Goal: Task Accomplishment & Management: Manage account settings

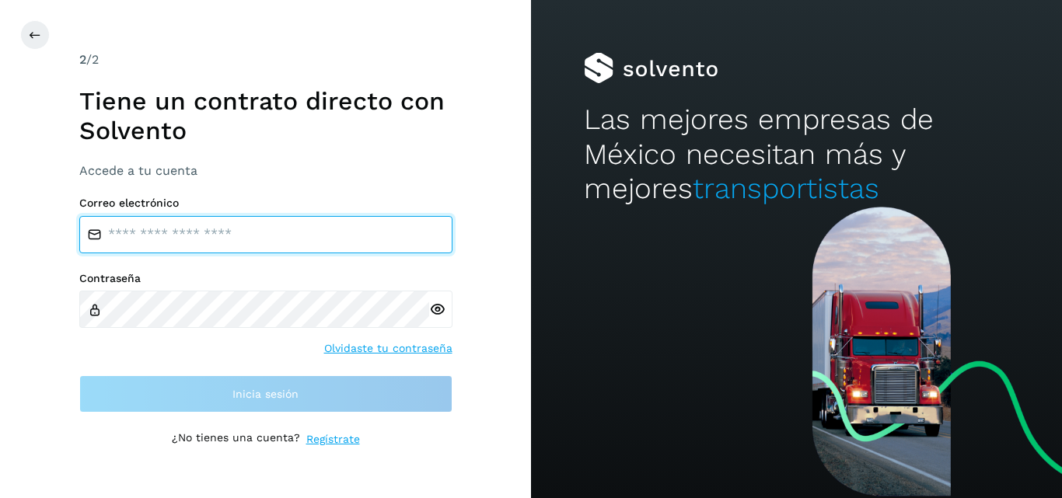
click at [307, 232] on input "email" at bounding box center [265, 234] width 373 height 37
type input "**********"
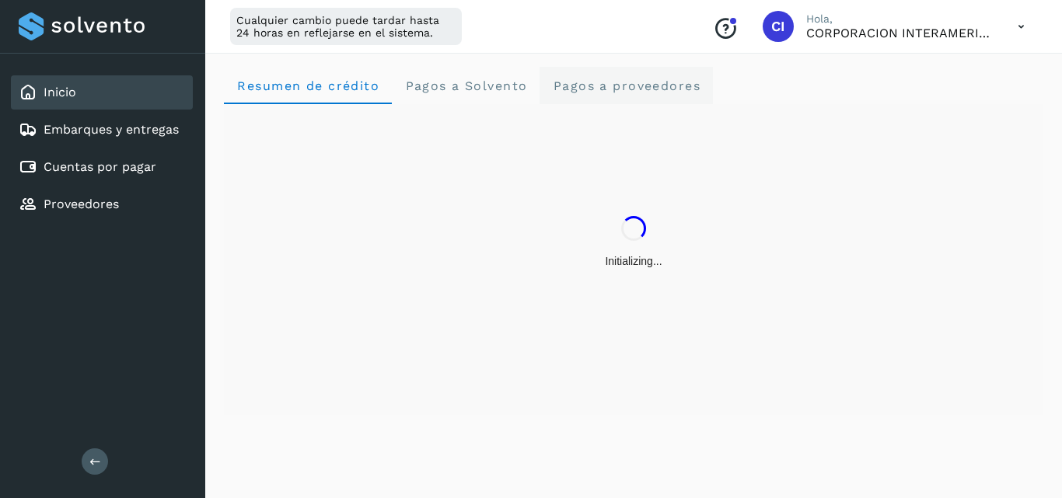
click at [621, 95] on proveedores "Pagos a proveedores" at bounding box center [626, 85] width 173 height 37
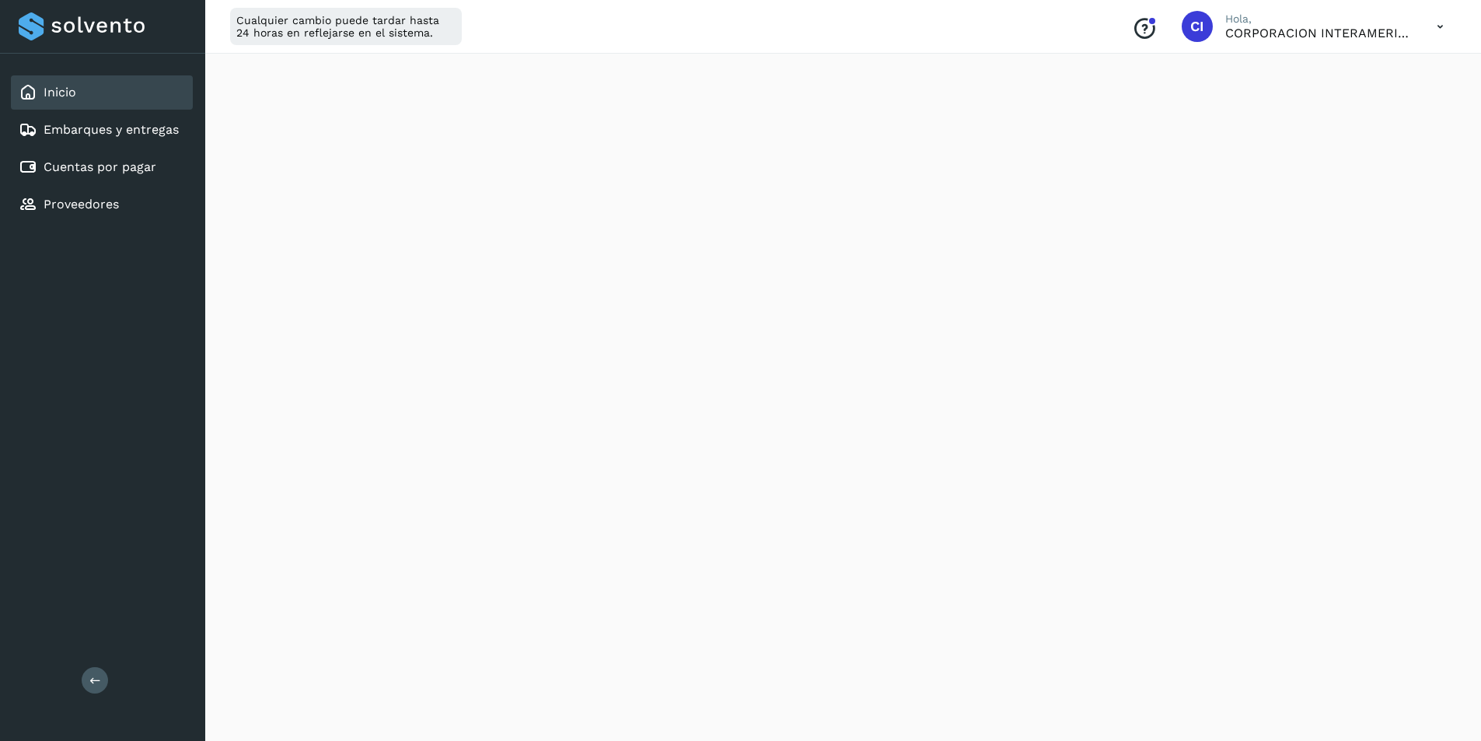
scroll to position [355, 0]
